Goal: Task Accomplishment & Management: Complete application form

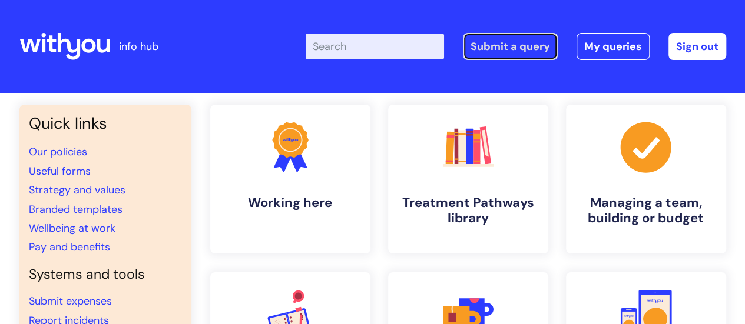
click at [492, 49] on link "Submit a query" at bounding box center [510, 46] width 95 height 27
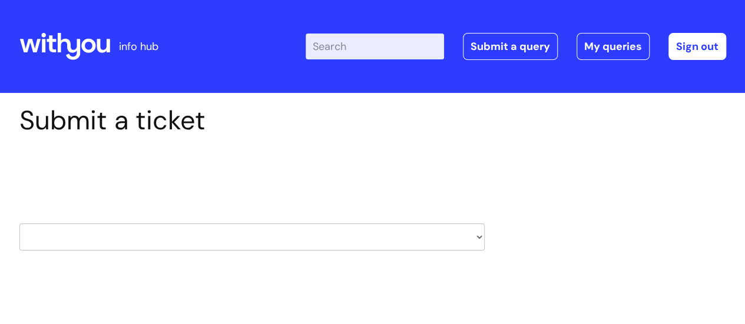
click at [471, 232] on select "HR / People IT and Support Clinical Drug Alerts Finance Accounts Data Support T…" at bounding box center [251, 237] width 465 height 27
select select "it_and_support"
click at [19, 224] on select "HR / People IT and Support Clinical Drug Alerts Finance Accounts Data Support T…" at bounding box center [251, 237] width 465 height 27
select select "80004286546"
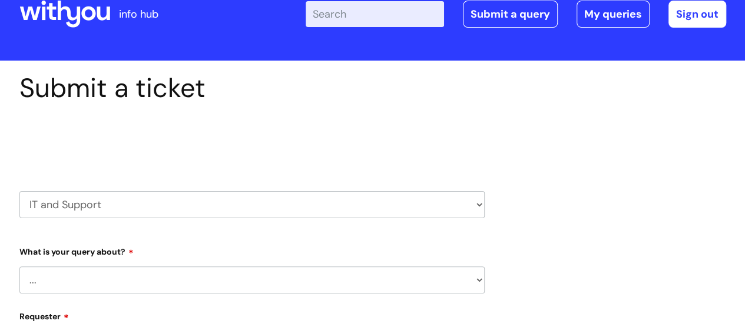
scroll to position [59, 0]
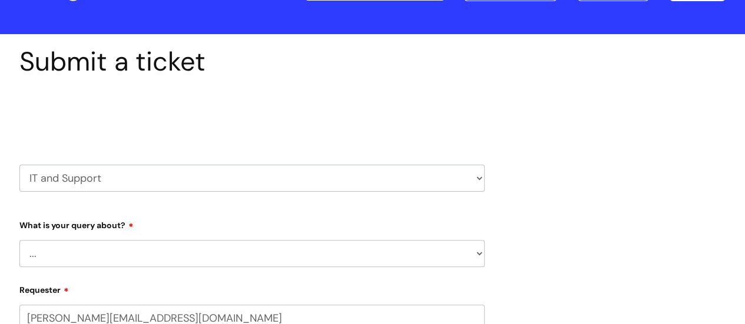
click at [131, 253] on select "... Mobile Phone Reset & MFA Accounts, Starters and Leavers IT Hardware issue I…" at bounding box center [251, 253] width 465 height 27
select select "IT Hardware issue"
click at [19, 240] on select "... Mobile Phone Reset & MFA Accounts, Starters and Leavers IT Hardware issue I…" at bounding box center [251, 253] width 465 height 27
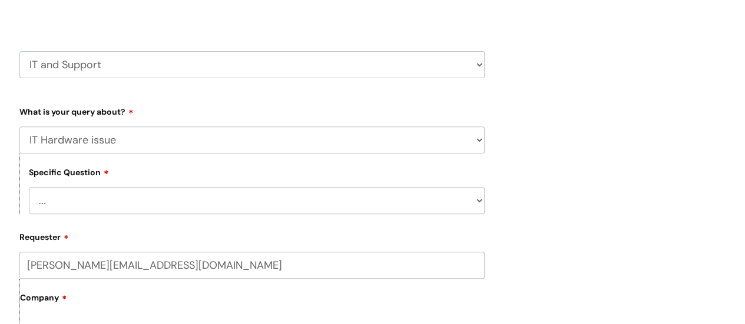
scroll to position [177, 0]
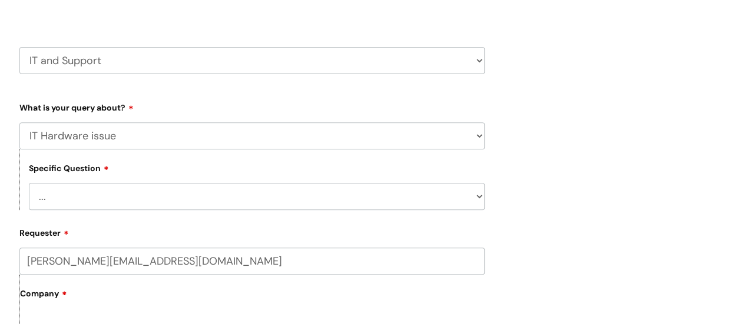
click at [187, 194] on select "... I need a new or replacement ... I’m waiting for new or replacement hardware…" at bounding box center [257, 196] width 456 height 27
select select "Problem with Laptop or Chromebook"
click at [29, 184] on select "... I need a new or replacement ... I’m waiting for new or replacement hardware…" at bounding box center [257, 196] width 456 height 27
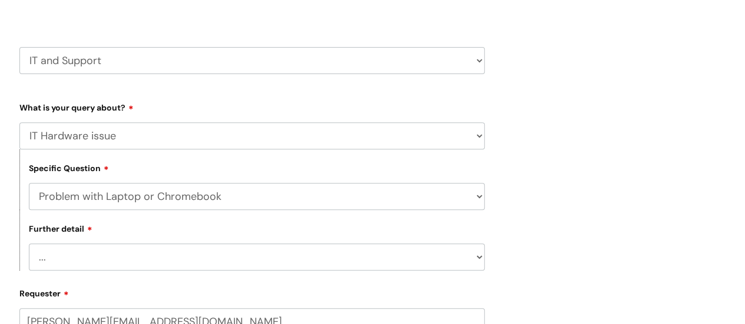
click at [184, 257] on select "... I’ve no sound / microphone I’ve got no internet or wifi I’ve got no camera …" at bounding box center [257, 257] width 456 height 27
select select "I’ve no sound / microphone"
click at [29, 245] on select "... I’ve no sound / microphone I’ve got no internet or wifi I’ve got no camera …" at bounding box center [257, 257] width 456 height 27
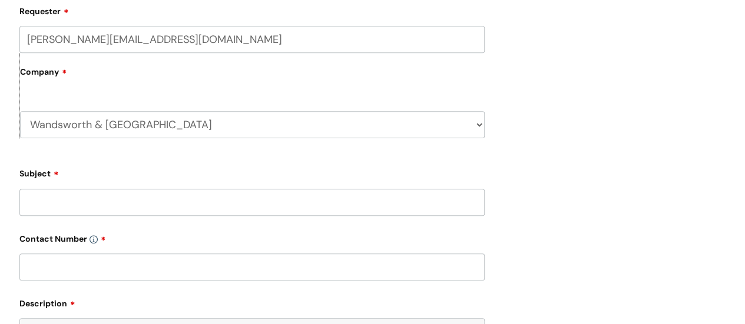
scroll to position [471, 0]
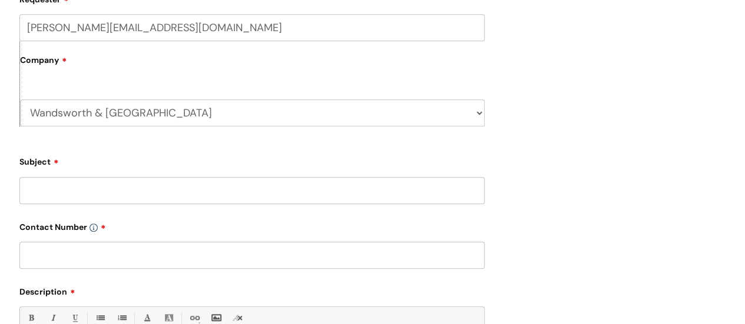
click at [93, 195] on input "Subject" at bounding box center [251, 190] width 465 height 27
type input "When I join Google meets it tells me"
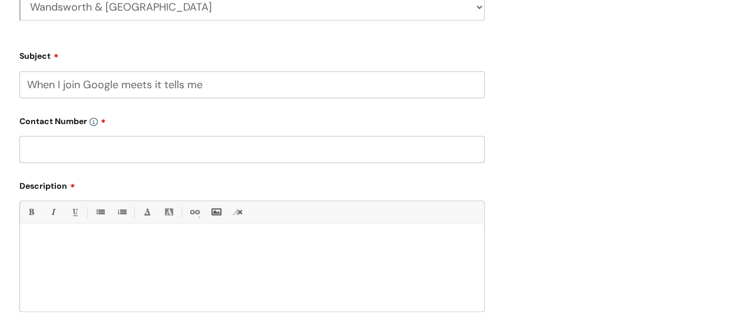
scroll to position [589, 0]
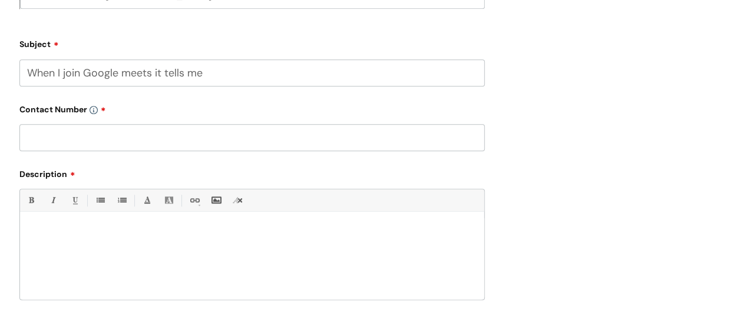
drag, startPoint x: 27, startPoint y: 70, endPoint x: 195, endPoint y: 77, distance: 167.9
click at [226, 77] on input "When I join Google meets it tells me" at bounding box center [251, 72] width 465 height 27
click at [78, 230] on p at bounding box center [252, 232] width 446 height 11
paste div
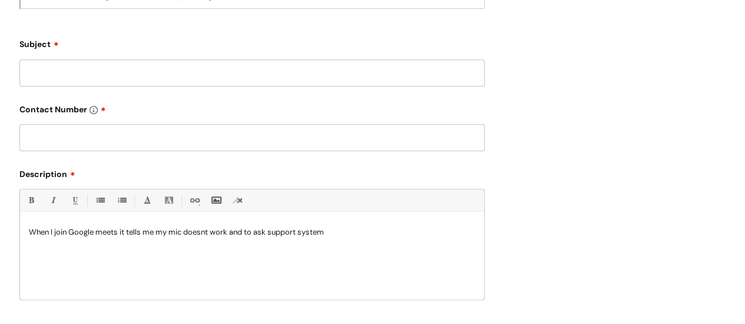
click at [89, 135] on input "text" at bounding box center [251, 137] width 465 height 27
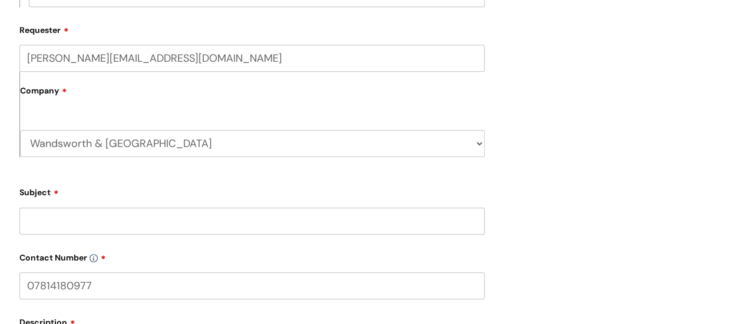
scroll to position [412, 0]
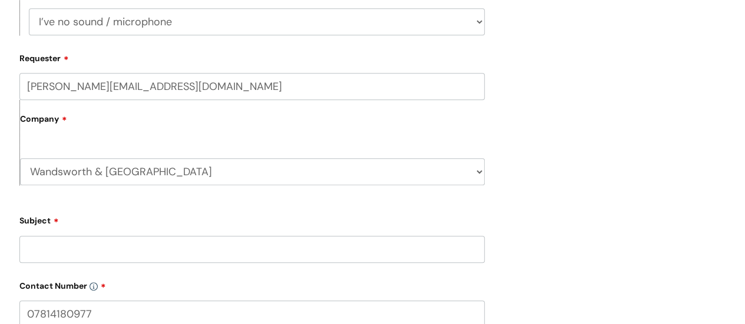
type input "07814180977"
click at [69, 250] on input "Subject" at bounding box center [251, 249] width 465 height 27
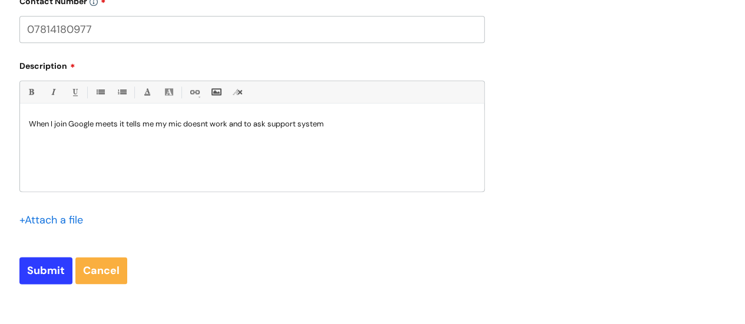
scroll to position [765, 0]
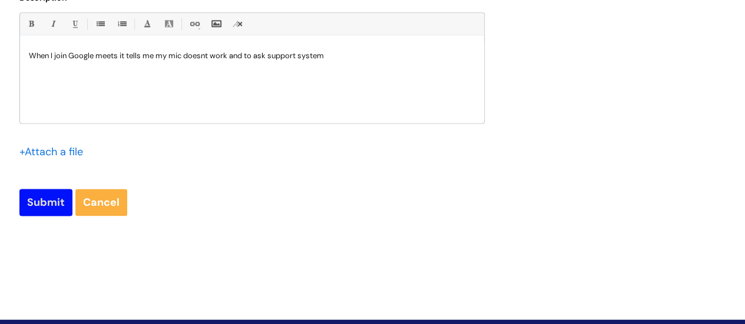
type input "mic on laptop not working"
click at [32, 206] on input "Submit" at bounding box center [45, 202] width 53 height 27
type input "Please Wait..."
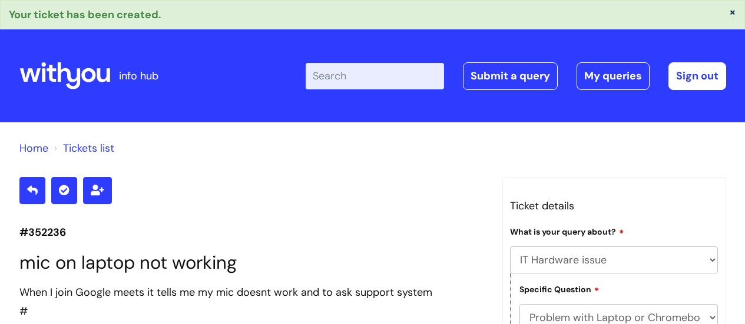
select select "IT Hardware issue"
select select "Problem with Laptop or Chromebook"
select select "I’ve no sound / microphone"
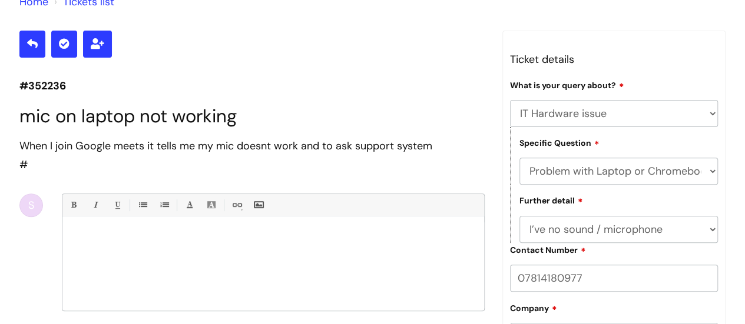
scroll to position [43, 0]
